Goal: Navigation & Orientation: Find specific page/section

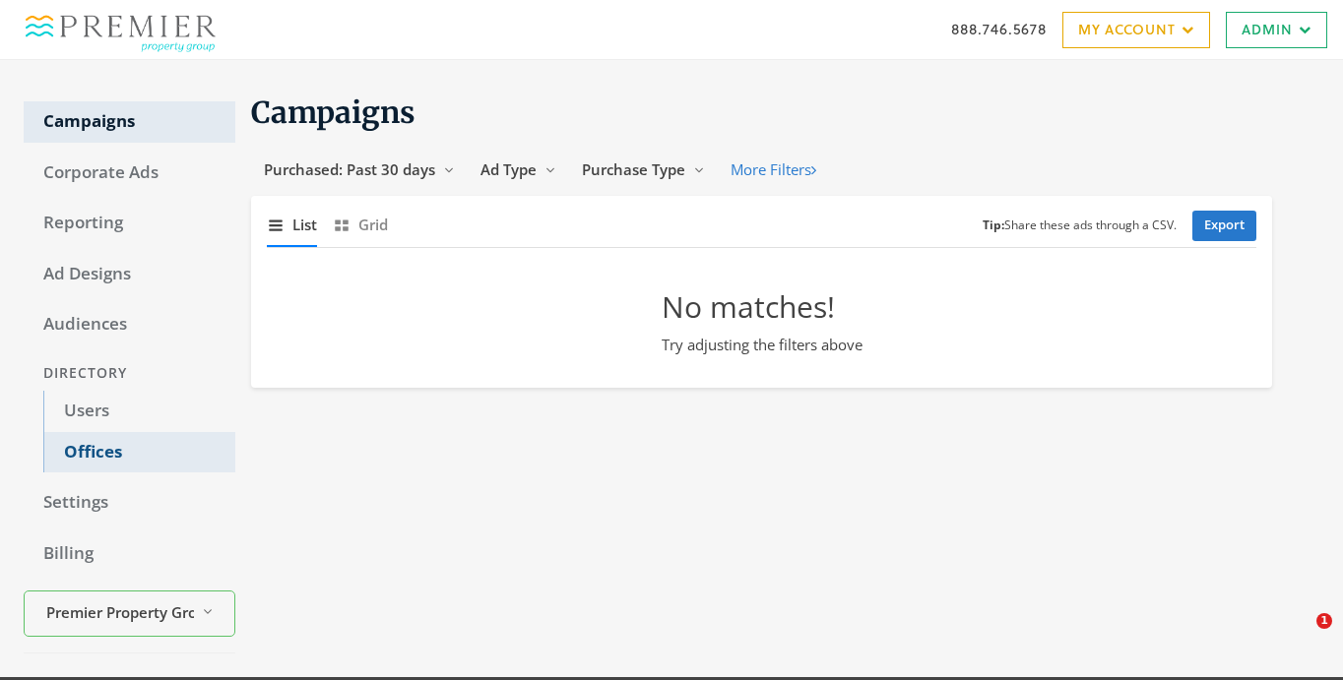
click at [112, 436] on link "Offices" at bounding box center [139, 452] width 192 height 41
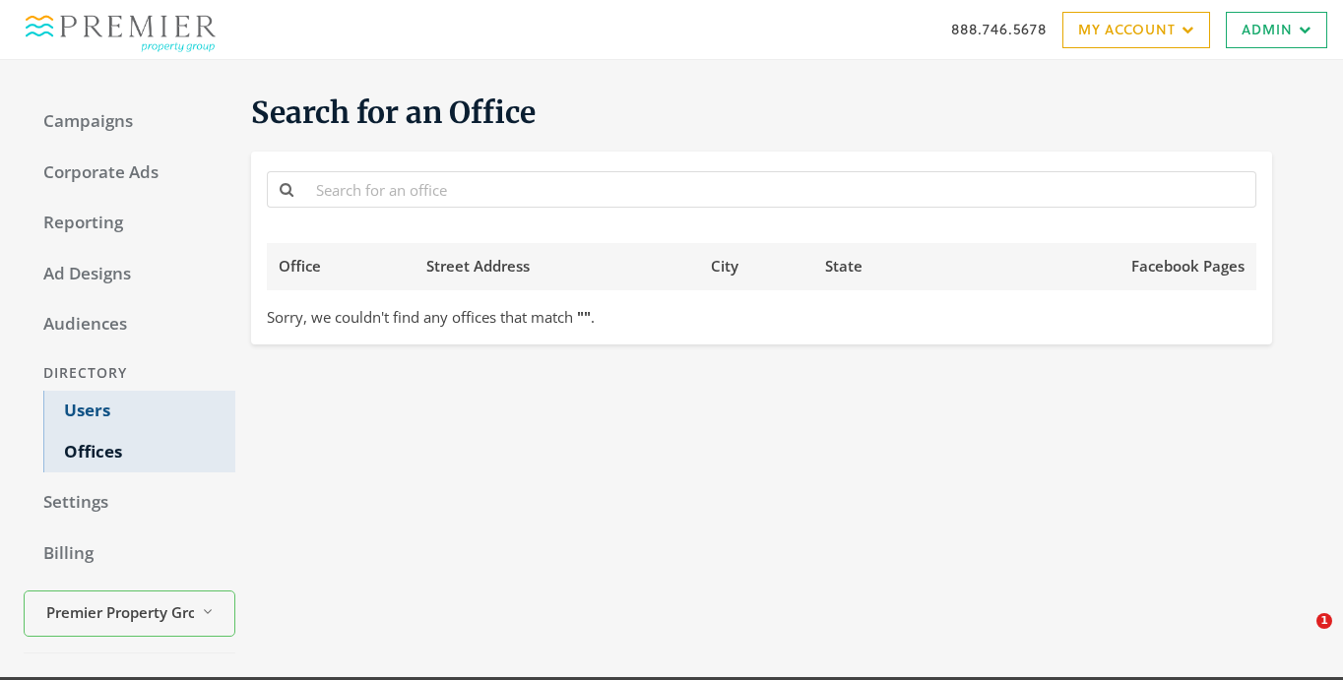
click at [112, 406] on link "Users" at bounding box center [139, 411] width 192 height 41
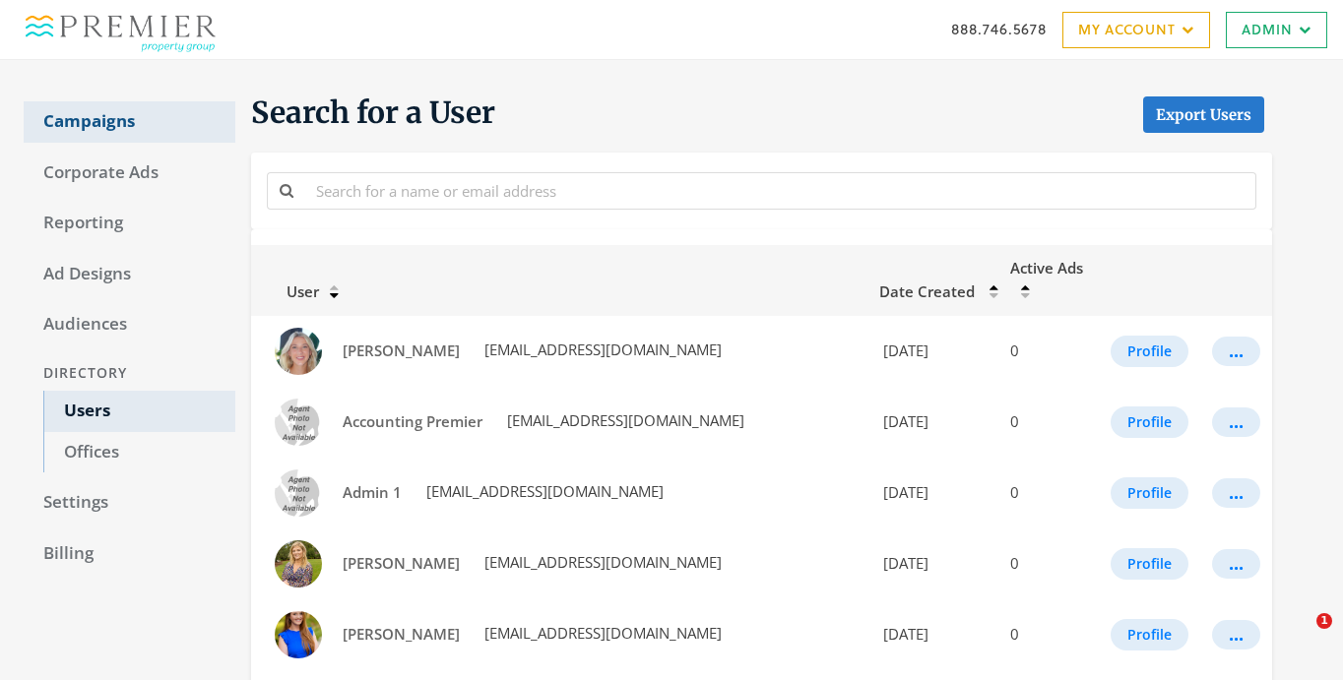
click at [129, 120] on link "Campaigns" at bounding box center [130, 121] width 212 height 41
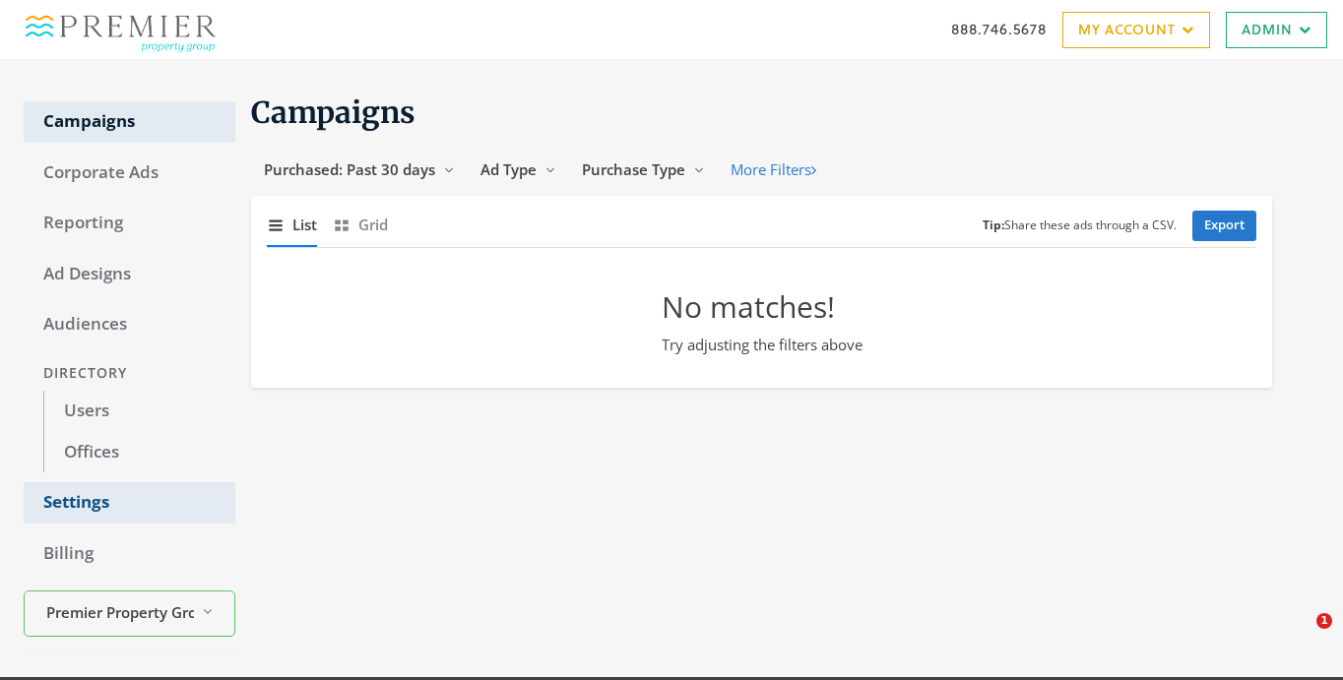
click at [122, 512] on link "Settings" at bounding box center [130, 503] width 212 height 41
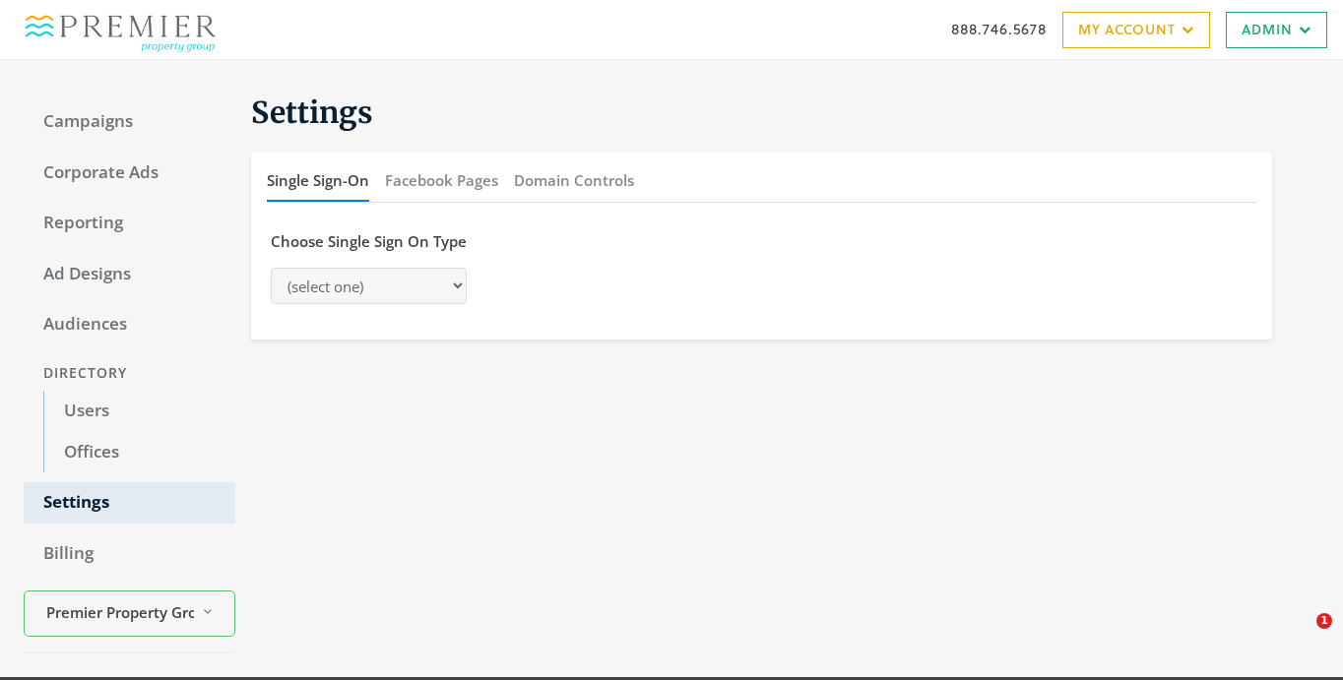
select select "saml"
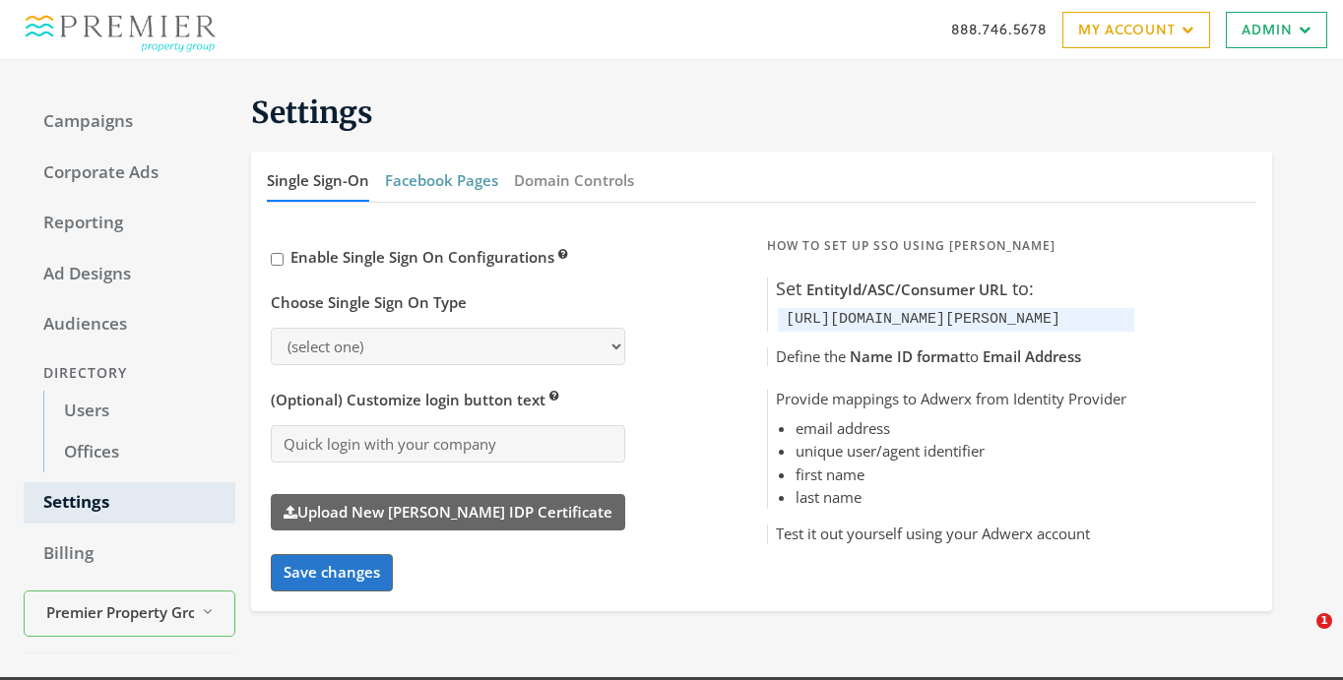
click at [477, 191] on button "Facebook Pages" at bounding box center [441, 181] width 113 height 42
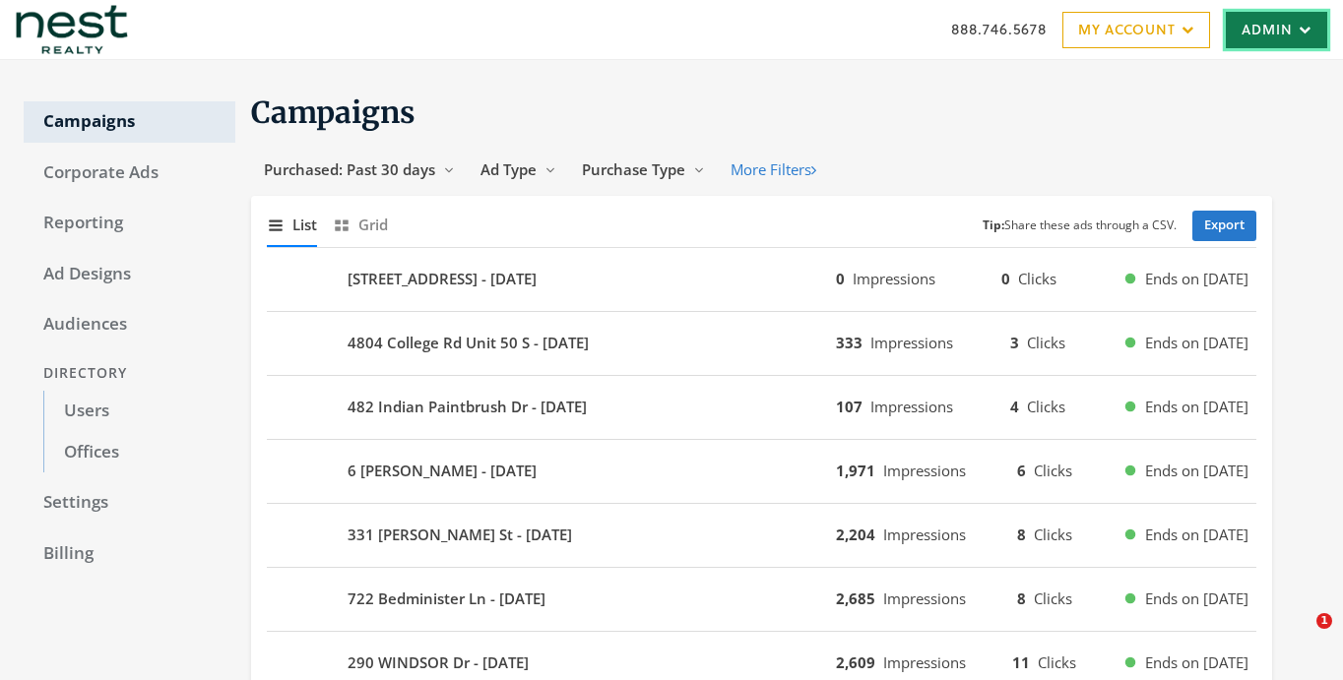
click at [1282, 24] on link "Admin" at bounding box center [1276, 30] width 101 height 36
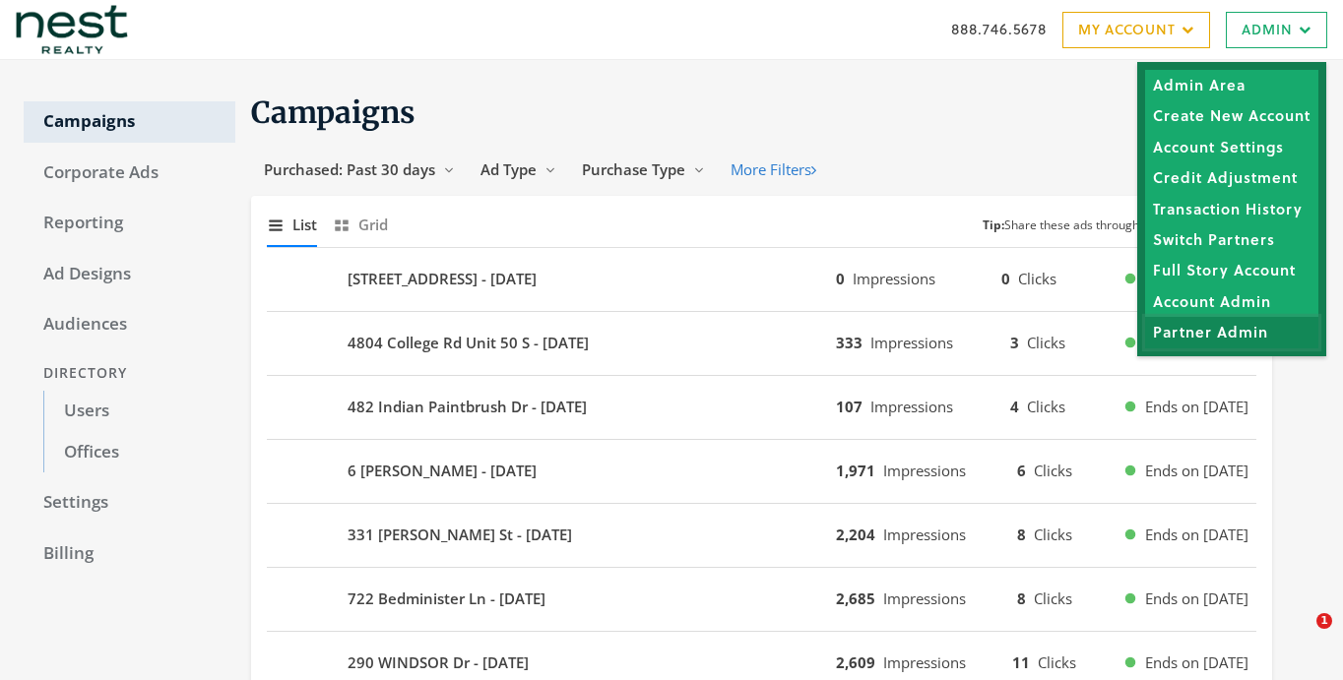
click at [1205, 327] on link "Partner Admin" at bounding box center [1231, 332] width 173 height 31
